Goal: Task Accomplishment & Management: Use online tool/utility

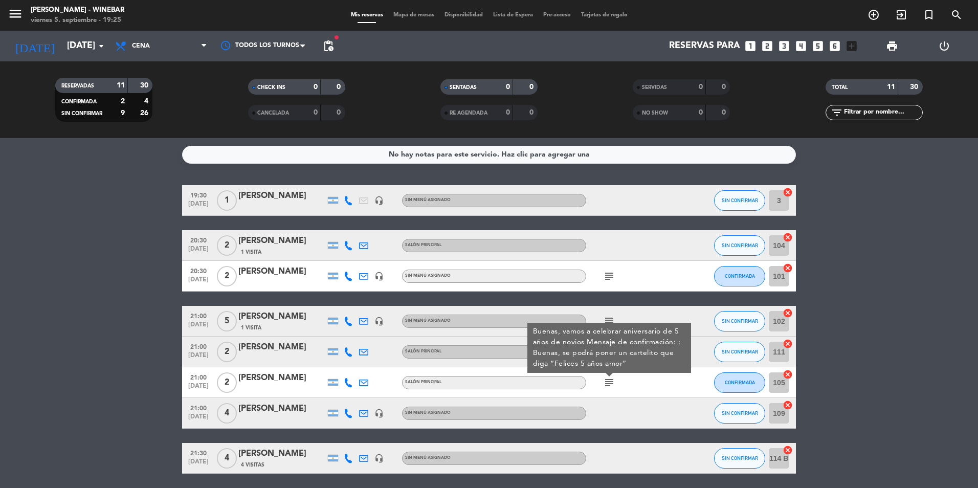
click at [403, 12] on span "Mapa de mesas" at bounding box center [413, 15] width 51 height 6
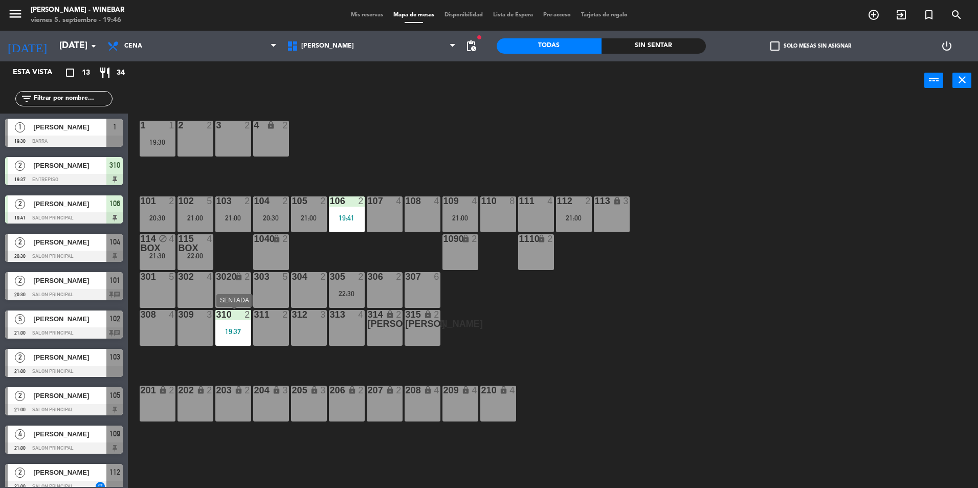
click at [240, 316] on div at bounding box center [232, 314] width 17 height 9
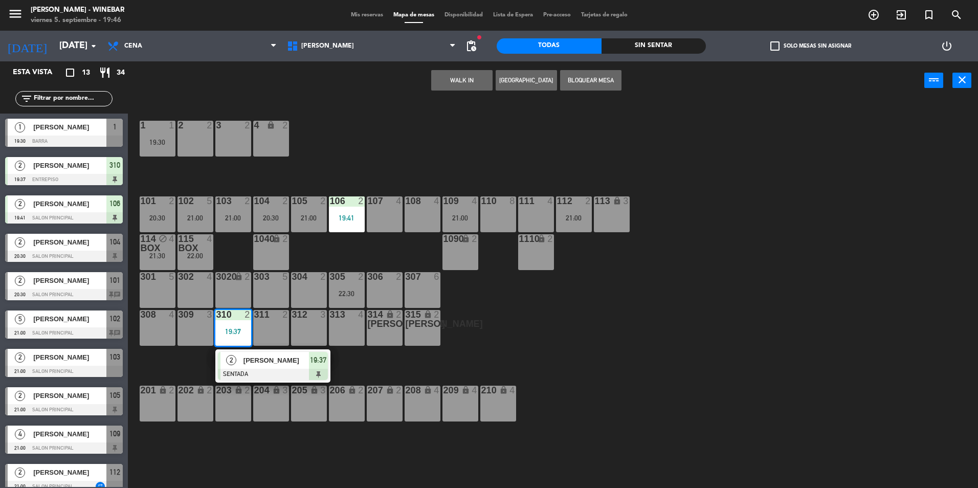
click at [493, 357] on div "1 1 19:30 2 2 3 2 4 lock 2 102 5 21:00 104 2 20:30 106 2 19:41 107 4 109 4 21:0…" at bounding box center [558, 296] width 840 height 388
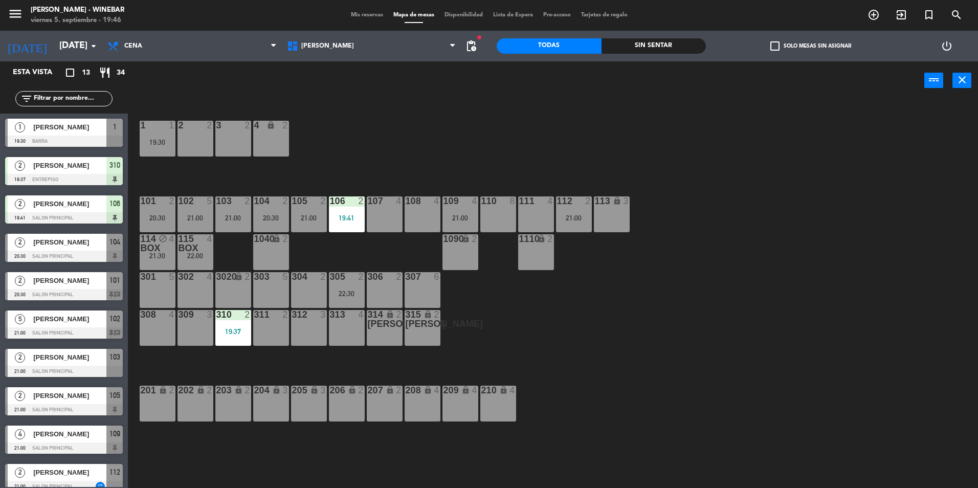
click at [349, 210] on div "106 2 19:41" at bounding box center [347, 214] width 36 height 36
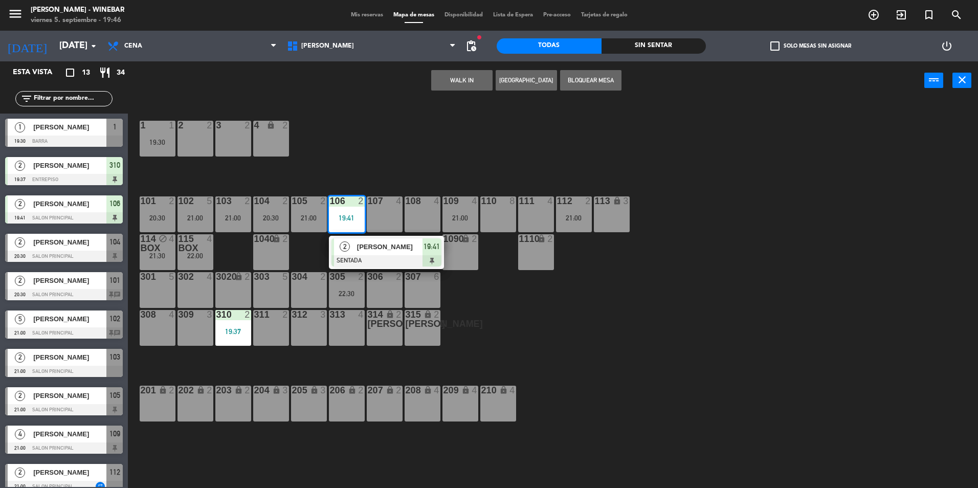
click at [430, 148] on div "1 1 19:30 2 2 3 2 4 lock 2 102 5 21:00 104 2 20:30 106 2 19:41 2 Maria eugenia …" at bounding box center [558, 296] width 840 height 388
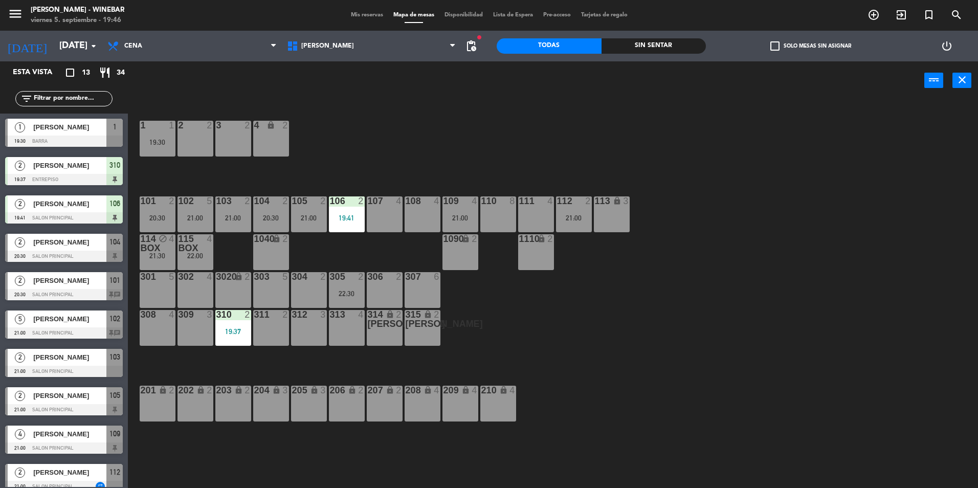
click at [463, 220] on div "21:00" at bounding box center [460, 217] width 36 height 7
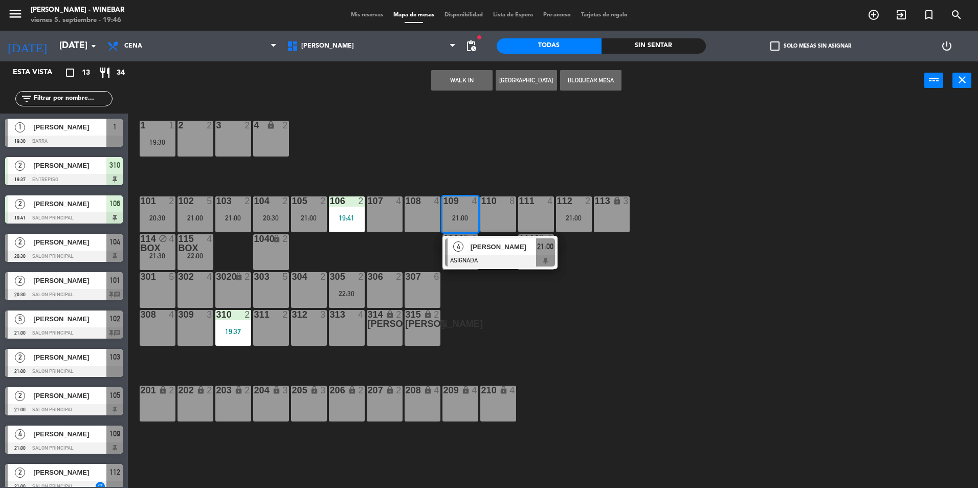
click at [542, 143] on div "1 1 19:30 2 2 3 2 4 lock 2 102 5 21:00 104 2 20:30 106 2 19:41 107 4 109 4 21:0…" at bounding box center [558, 296] width 840 height 388
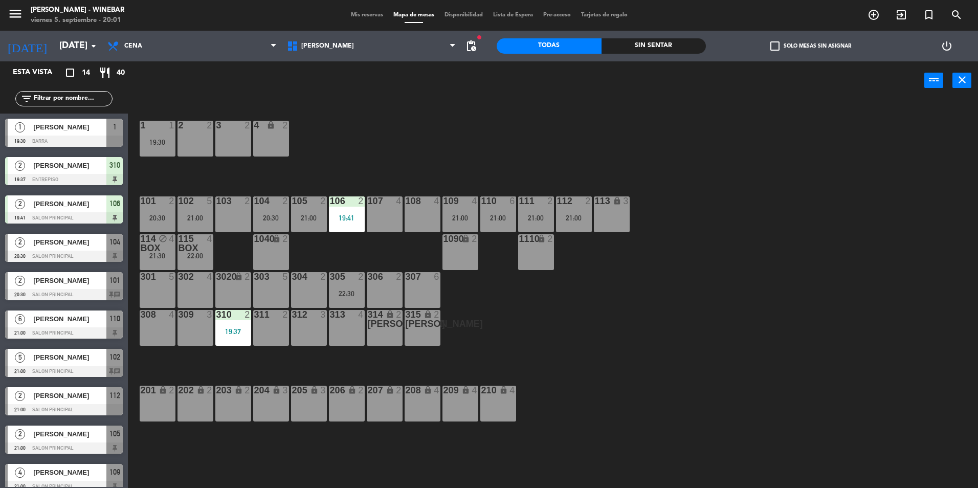
click at [665, 39] on div "Sin sentar" at bounding box center [653, 45] width 105 height 15
click at [13, 18] on icon "menu" at bounding box center [15, 13] width 15 height 15
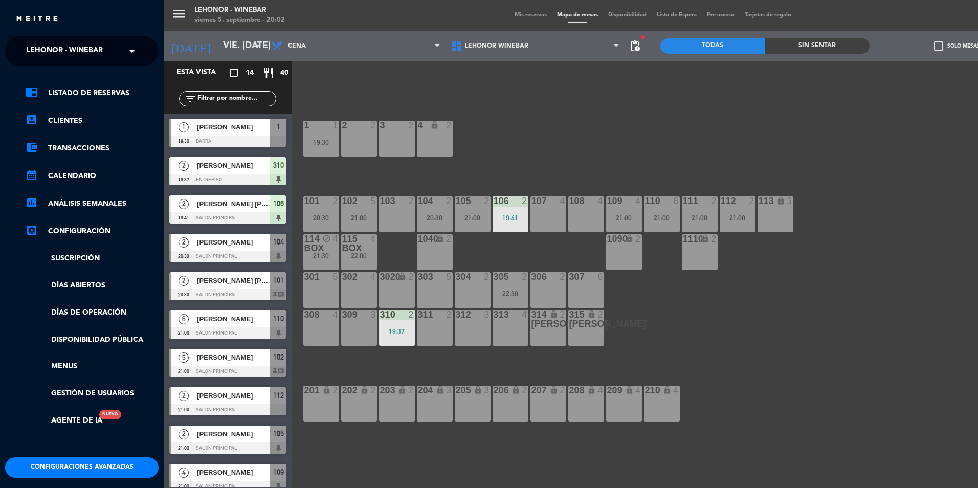
click at [30, 55] on span "Lehonor - Winebar" at bounding box center [64, 50] width 77 height 21
click at [38, 74] on span "Lehonor - Brasas & Resto" at bounding box center [63, 79] width 104 height 12
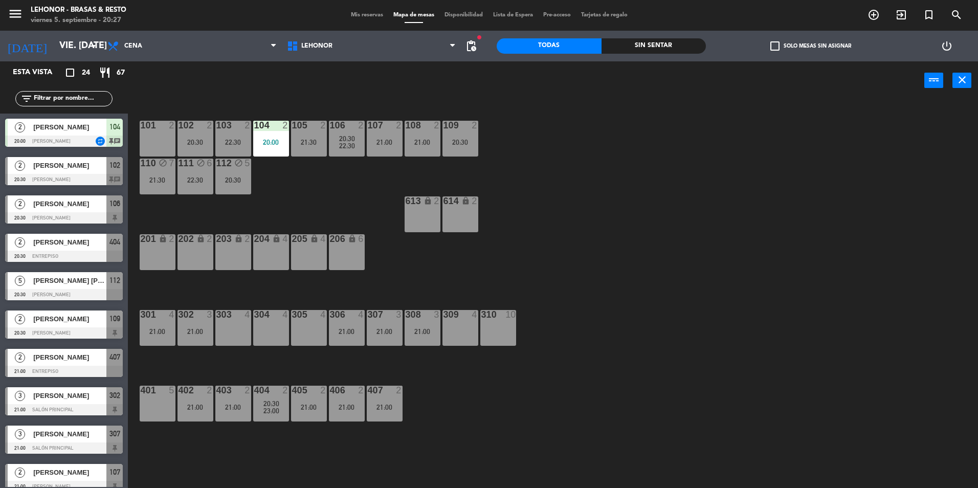
click at [604, 53] on div "Sin sentar" at bounding box center [653, 45] width 105 height 15
